Goal: Check status: Check status

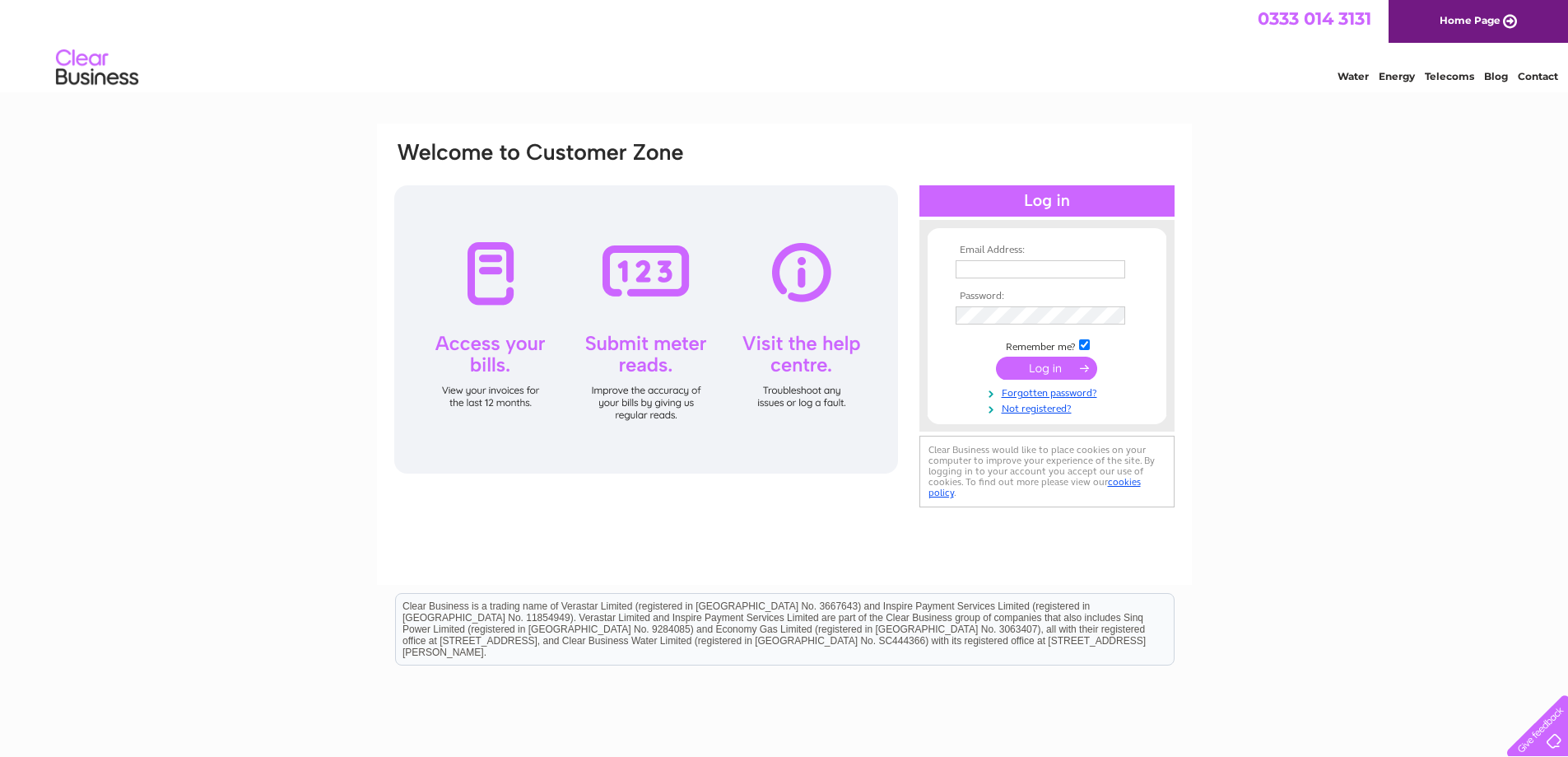
type input "paulbrook77@yahoo.com"
click at [1050, 369] on input "submit" at bounding box center [1047, 369] width 101 height 23
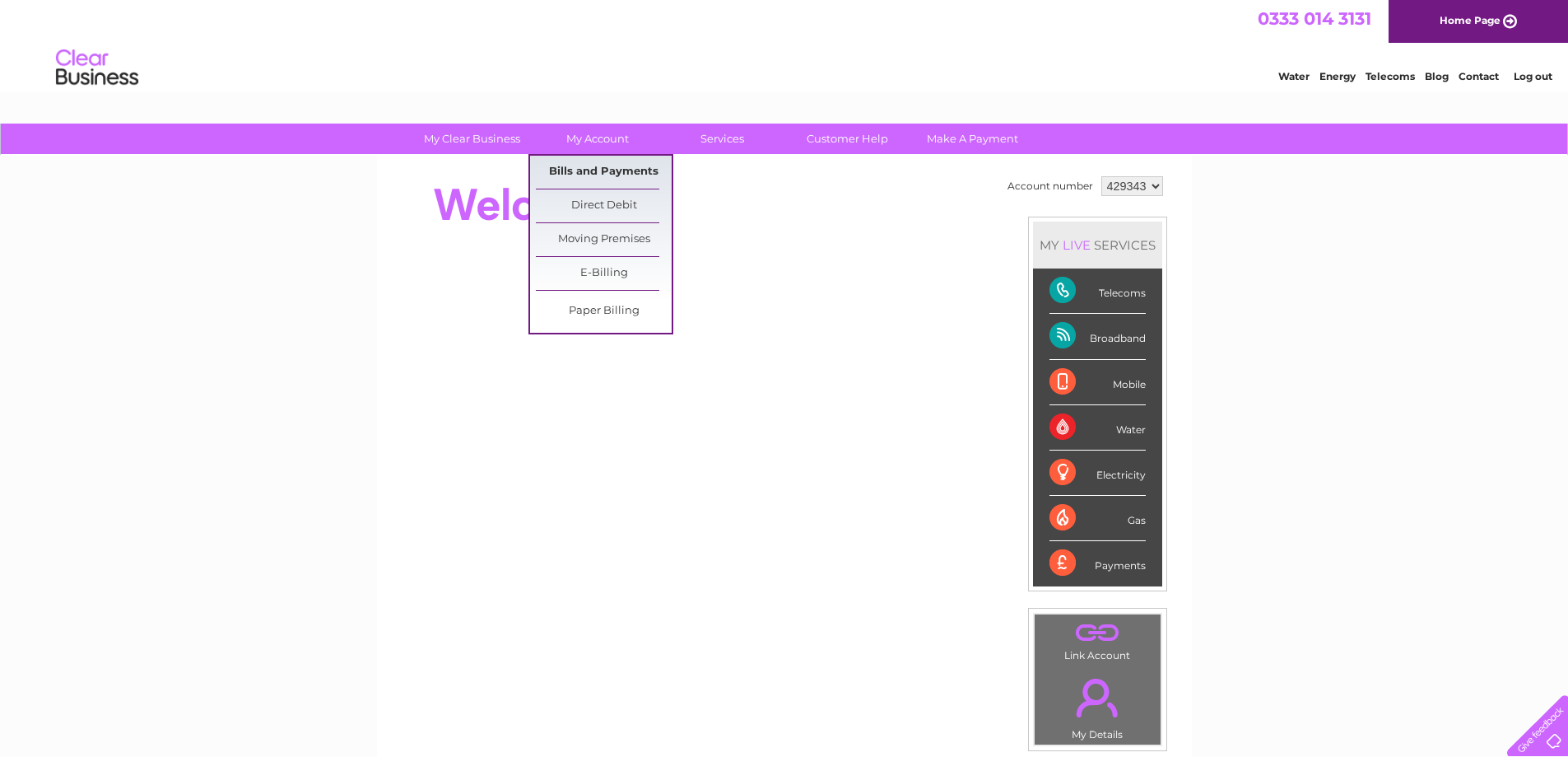
click at [604, 174] on link "Bills and Payments" at bounding box center [604, 172] width 136 height 33
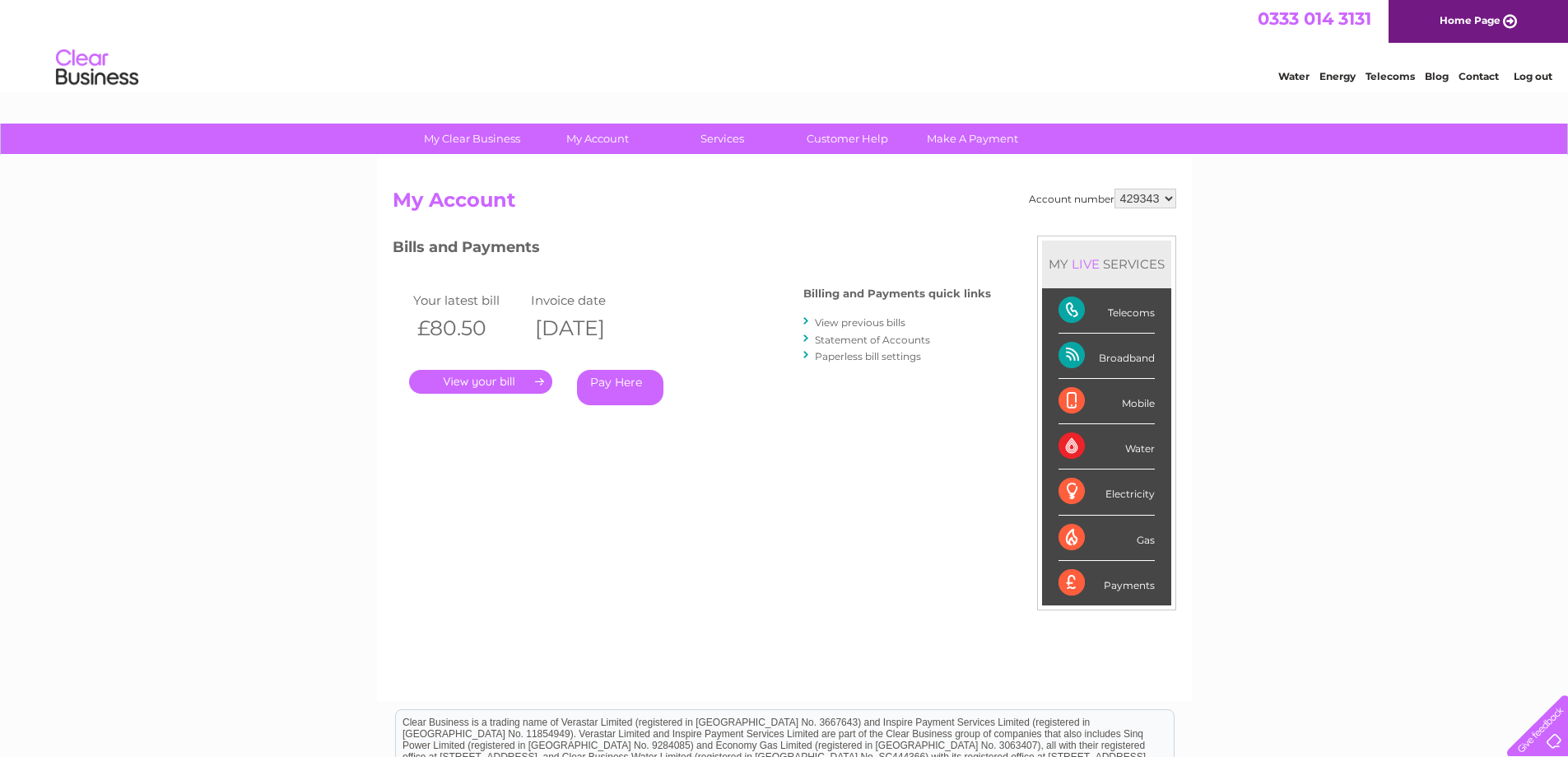
click at [504, 386] on link "." at bounding box center [480, 381] width 143 height 24
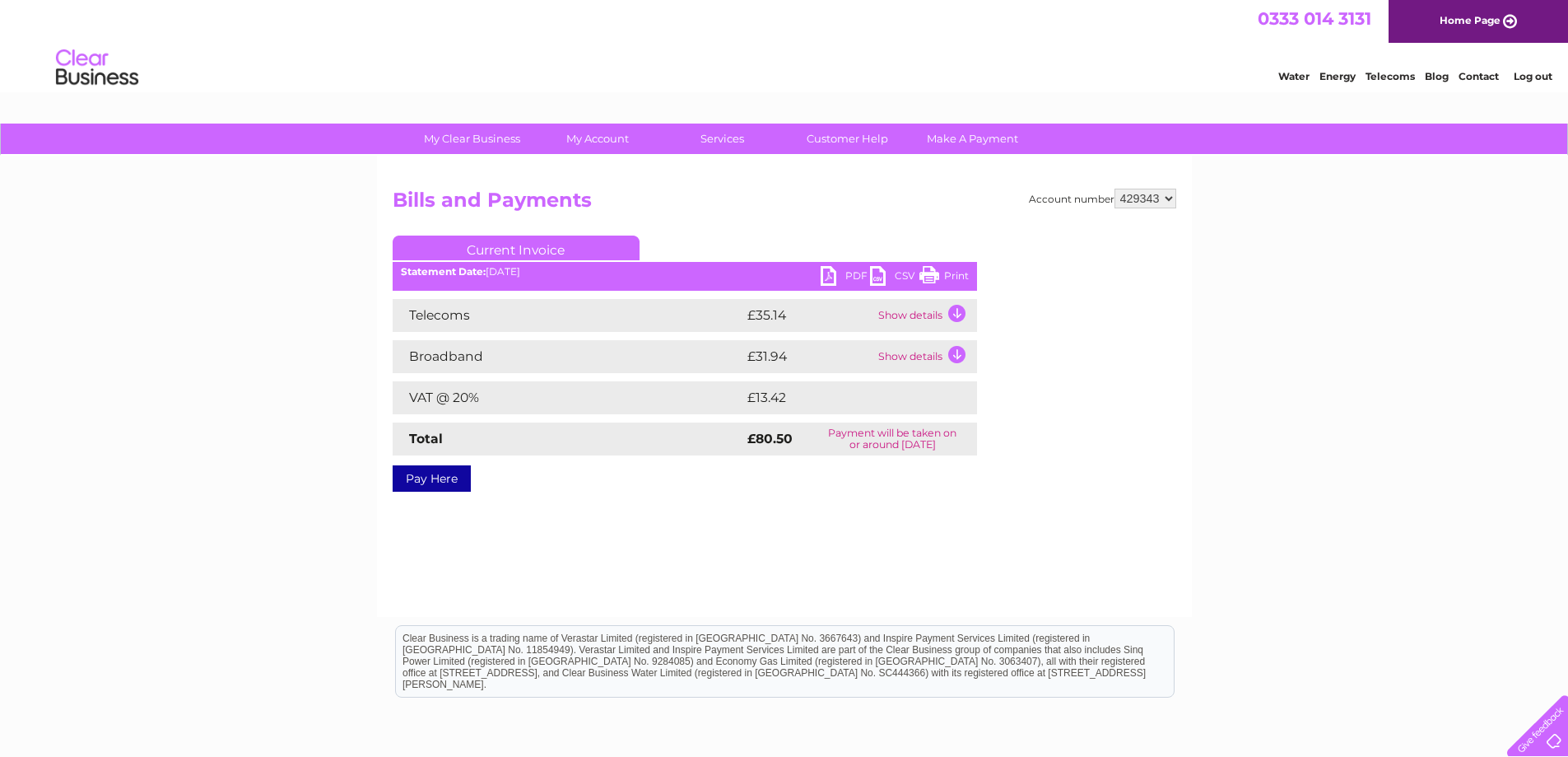
drag, startPoint x: 951, startPoint y: 276, endPoint x: 1228, endPoint y: 34, distance: 367.8
click at [951, 276] on link "Print" at bounding box center [944, 277] width 49 height 24
click at [1537, 80] on link "Log out" at bounding box center [1533, 76] width 38 height 13
